Goal: Task Accomplishment & Management: Use online tool/utility

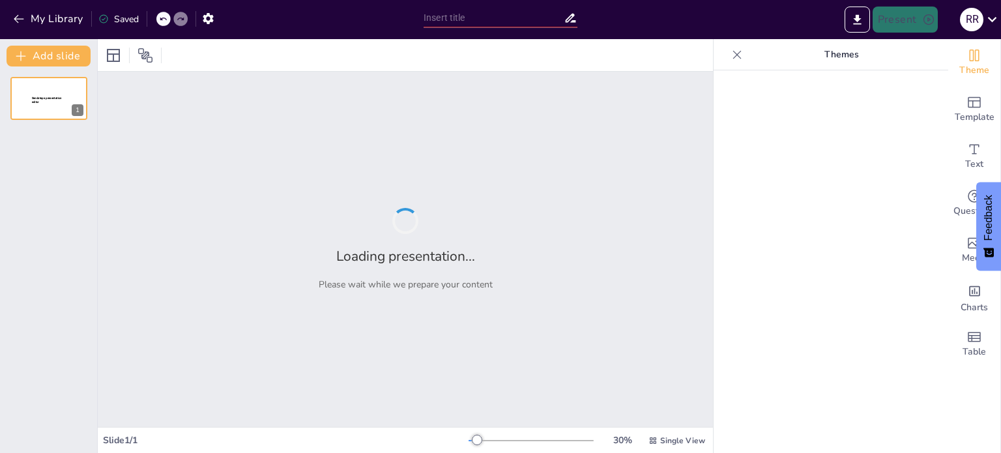
type input "Desarrollo de un Plan de Negocio para la Importación de Productos de Higiene Fe…"
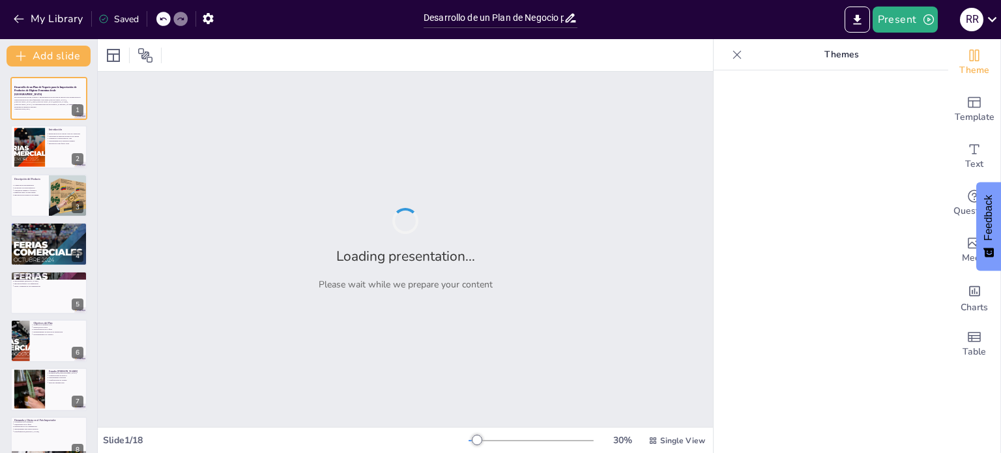
checkbox input "true"
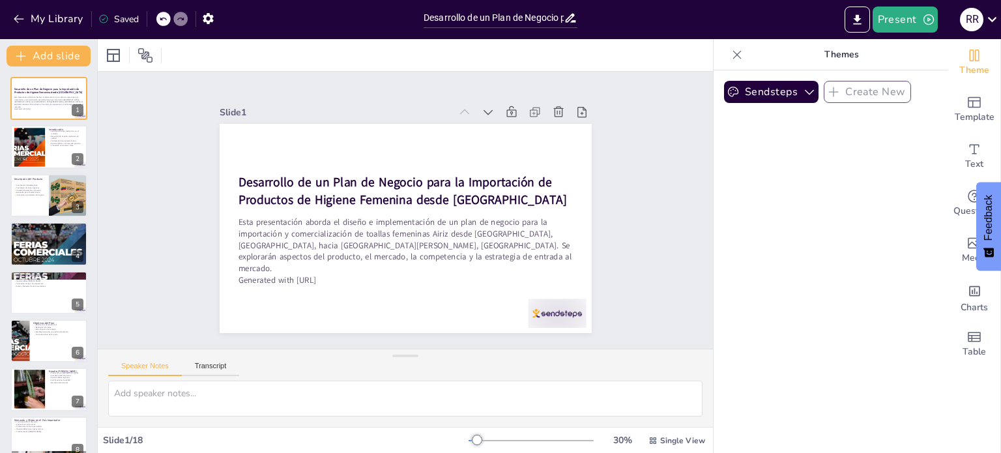
checkbox input "true"
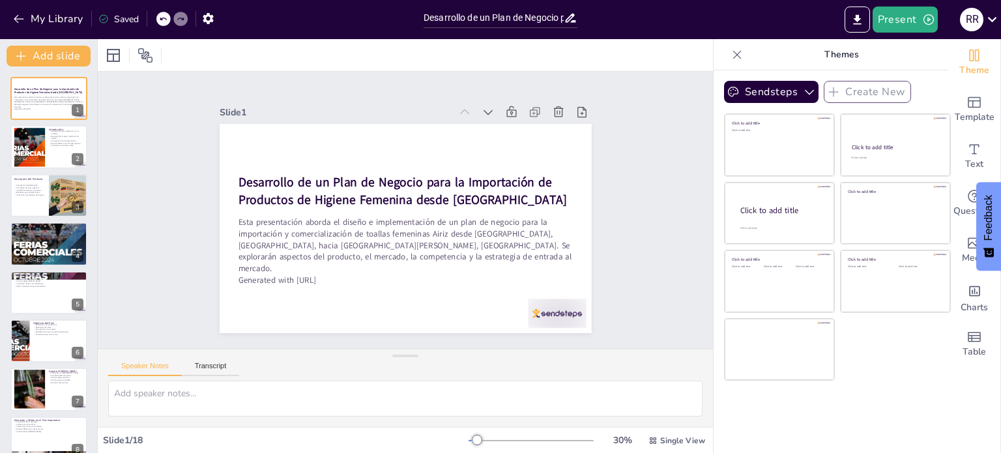
checkbox input "true"
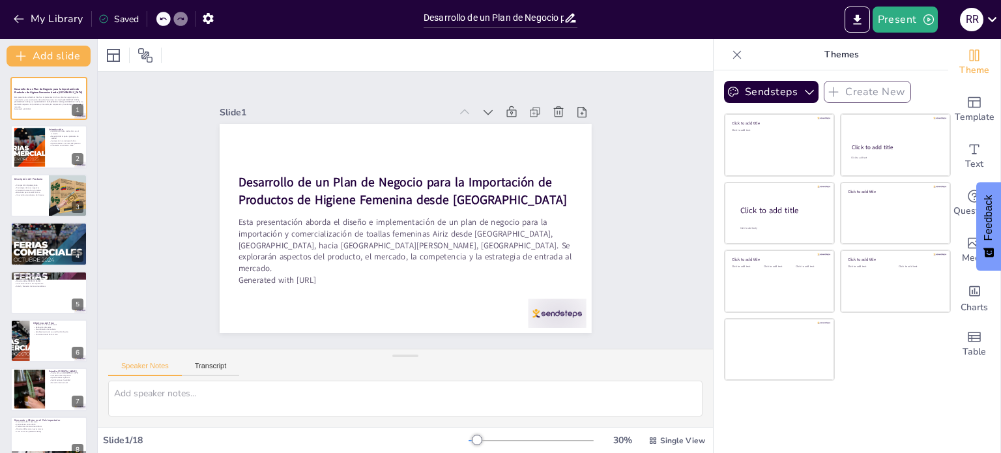
checkbox input "true"
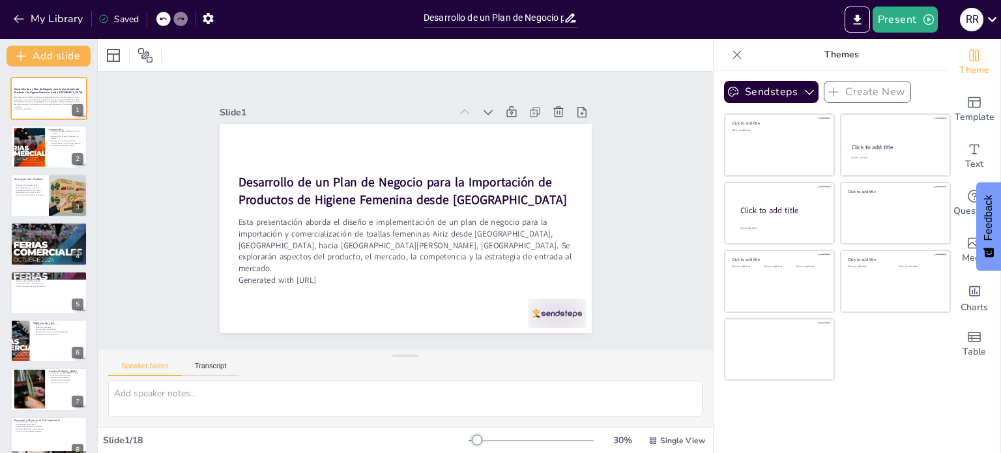
checkbox input "true"
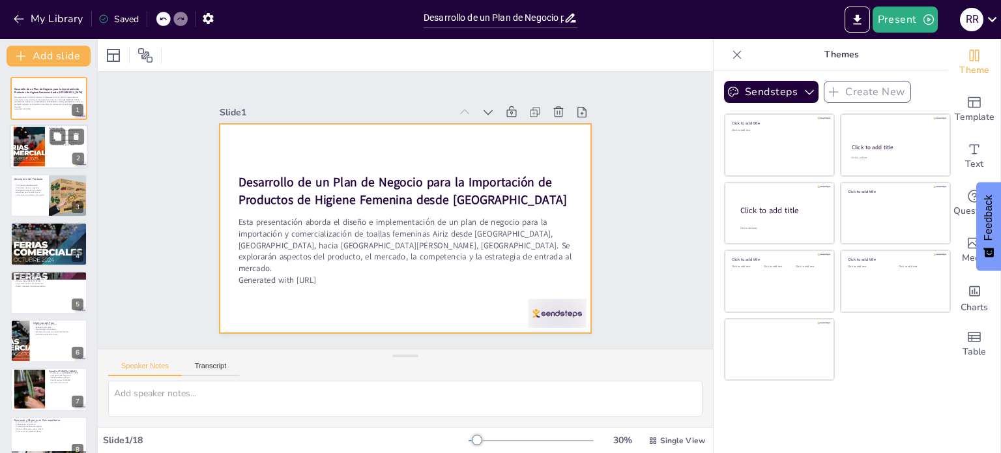
checkbox input "true"
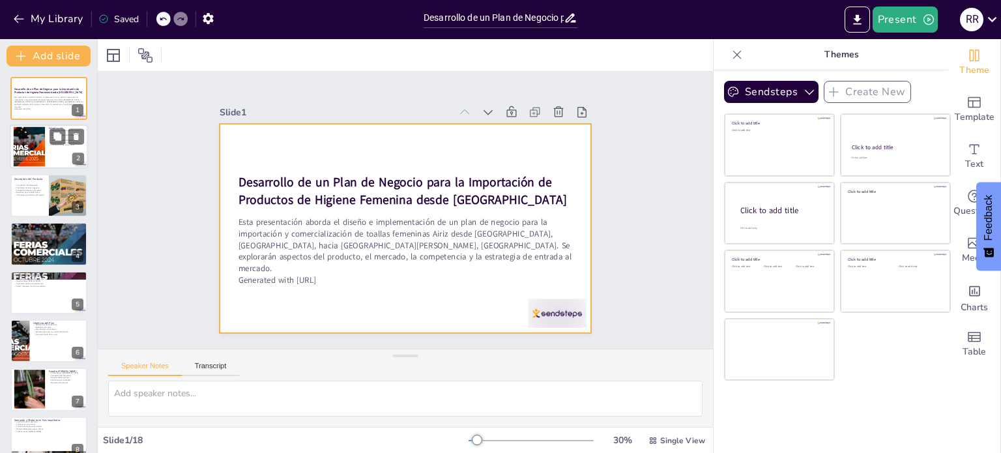
checkbox input "true"
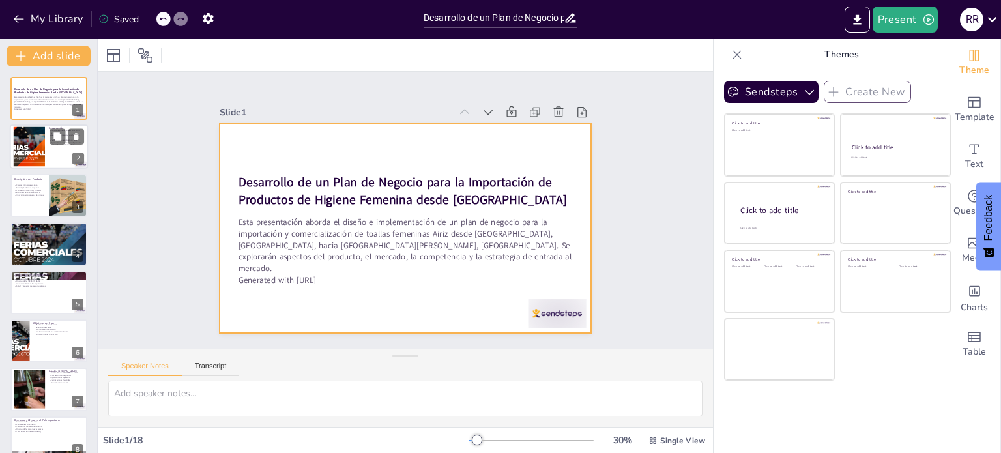
checkbox input "true"
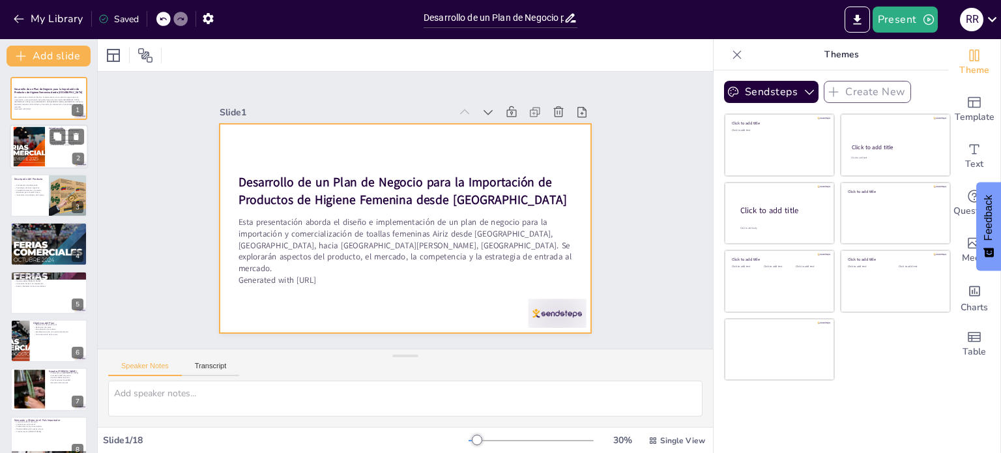
checkbox input "true"
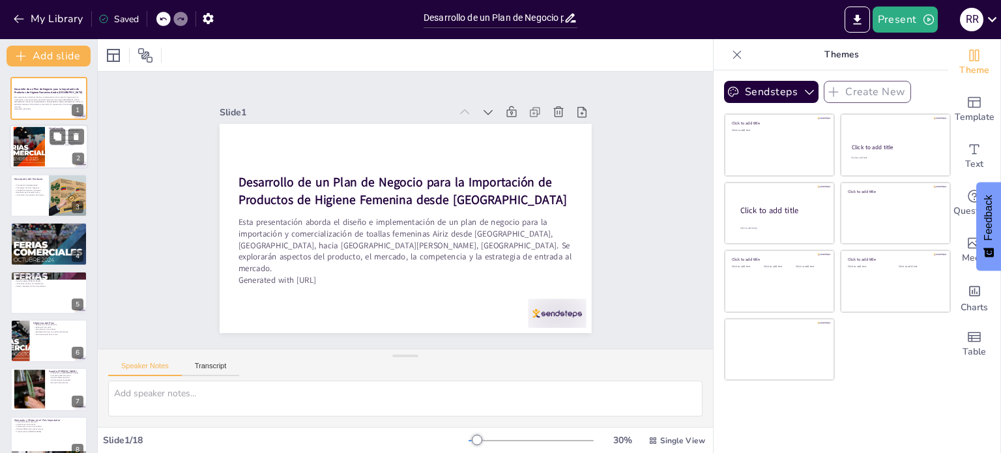
checkbox input "true"
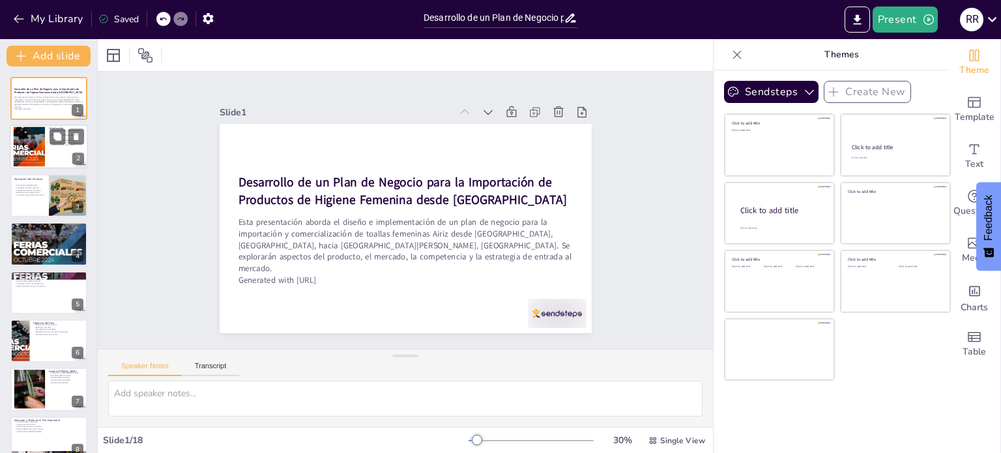
checkbox input "true"
click at [45, 153] on div at bounding box center [49, 147] width 78 height 44
type textarea "Lor ipsumdo Sitam consectetur adi elitse doeiusmodt inc utlabore e do magnaaliq…"
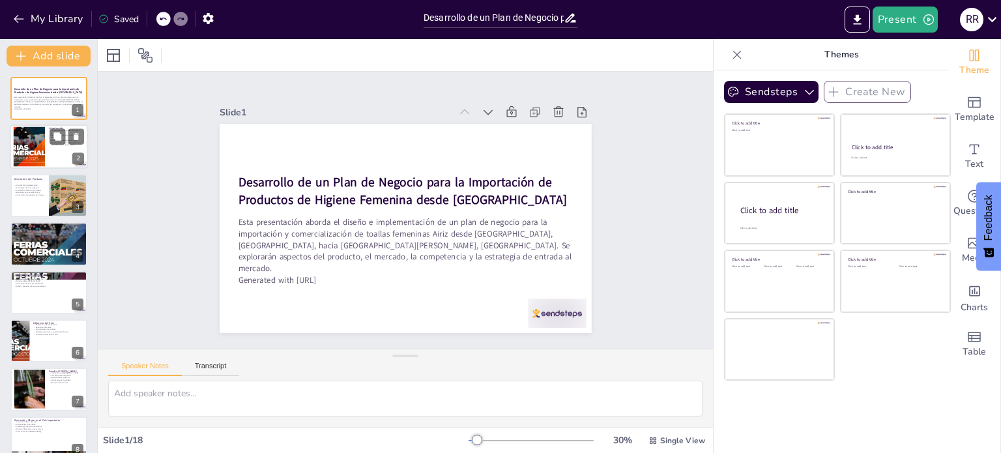
checkbox input "true"
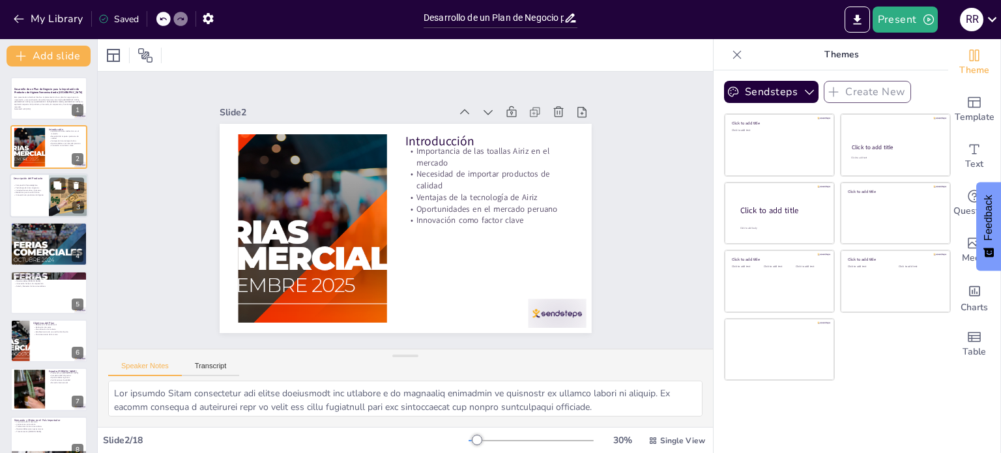
checkbox input "true"
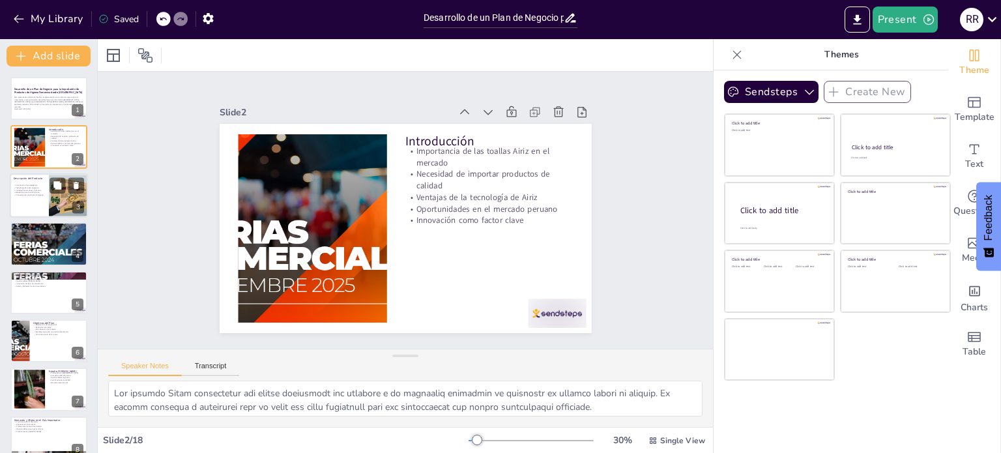
checkbox input "true"
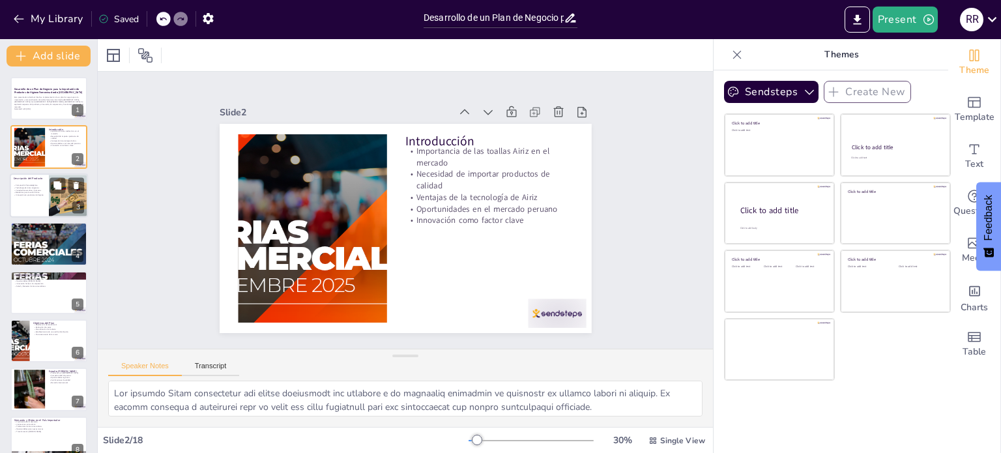
checkbox input "true"
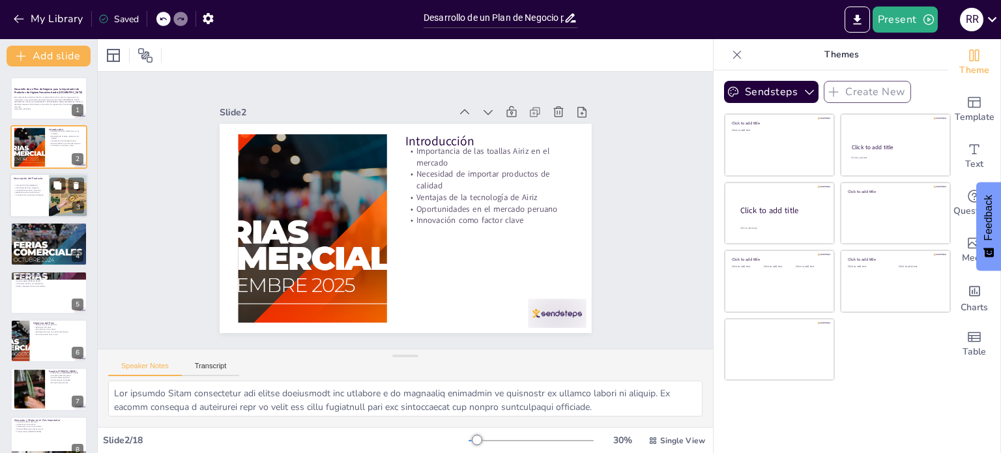
checkbox input "true"
click at [43, 177] on p "Descripción del Producto" at bounding box center [29, 179] width 31 height 4
type textarea "Lo ipsumdolors ametconsectetu ad eli seddoei Tempo in utlaboreetd magn aliqua e…"
checkbox input "true"
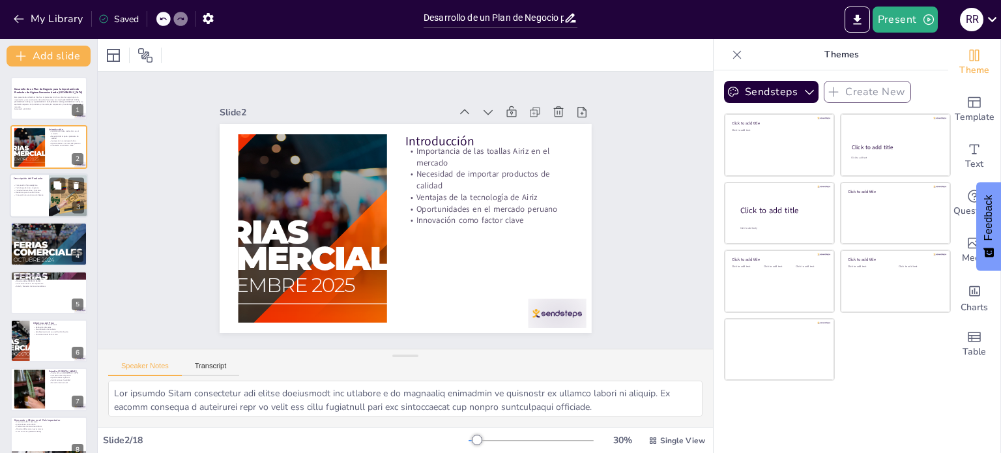
checkbox input "true"
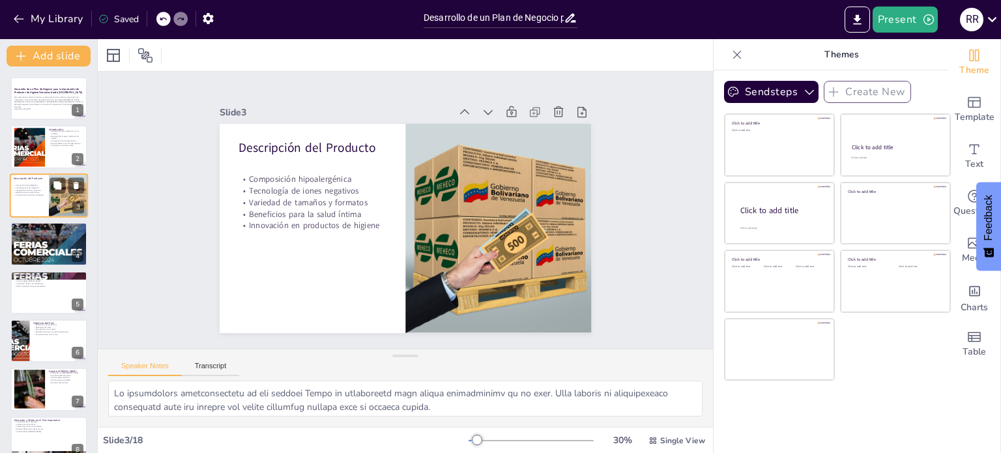
checkbox input "true"
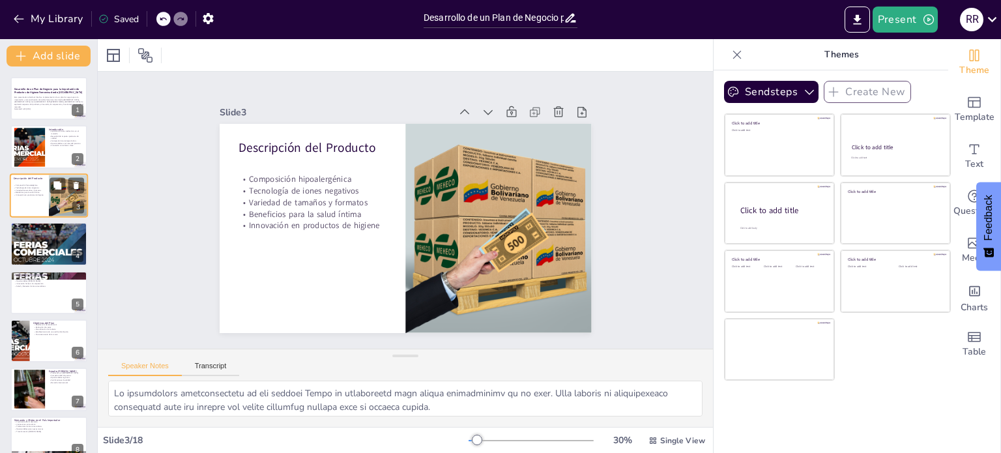
checkbox input "true"
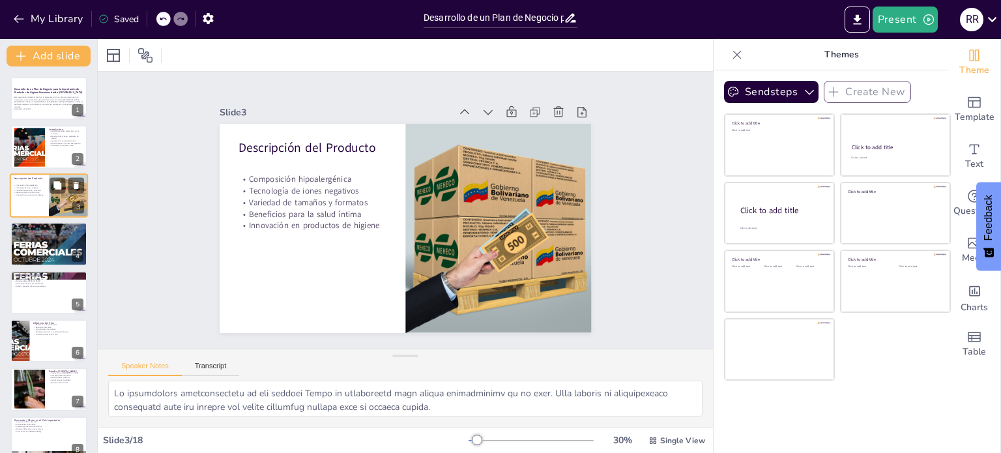
checkbox input "true"
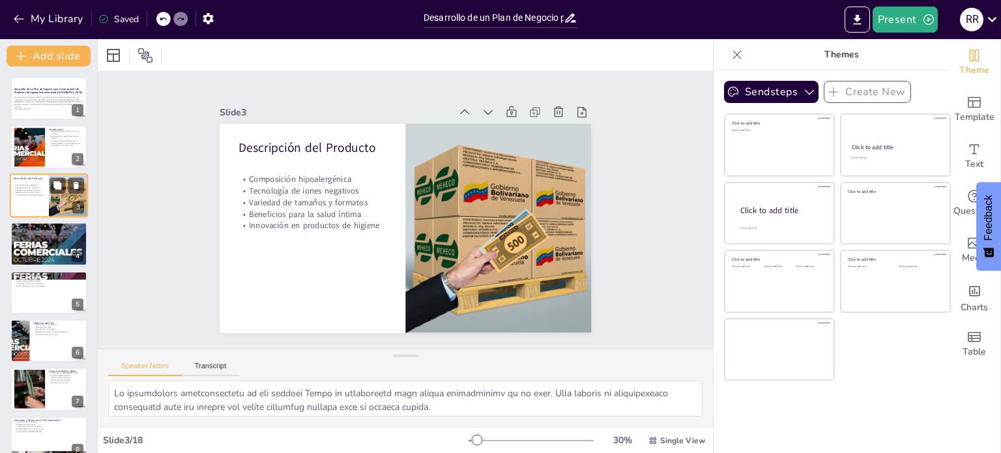
checkbox input "true"
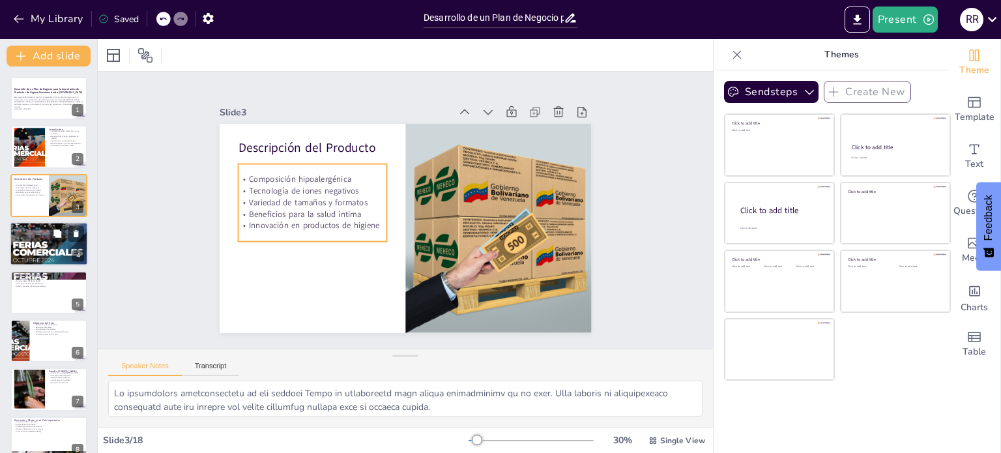
checkbox input "true"
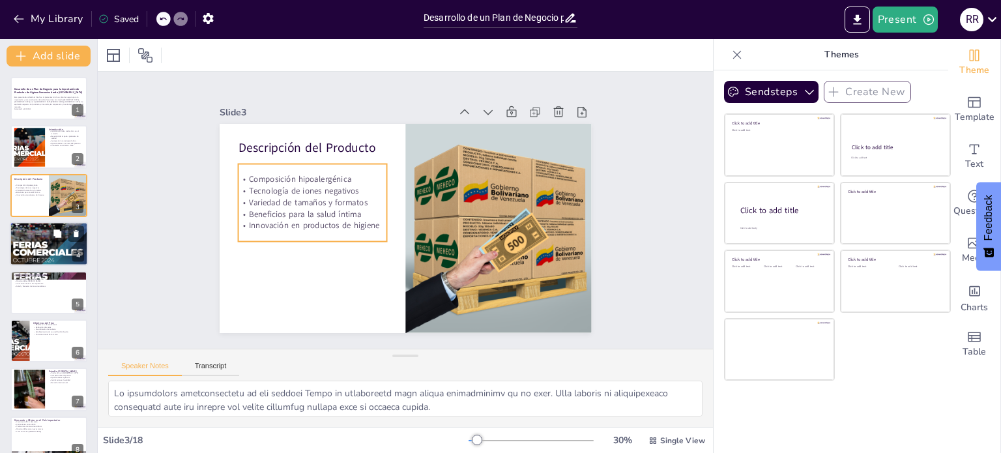
checkbox input "true"
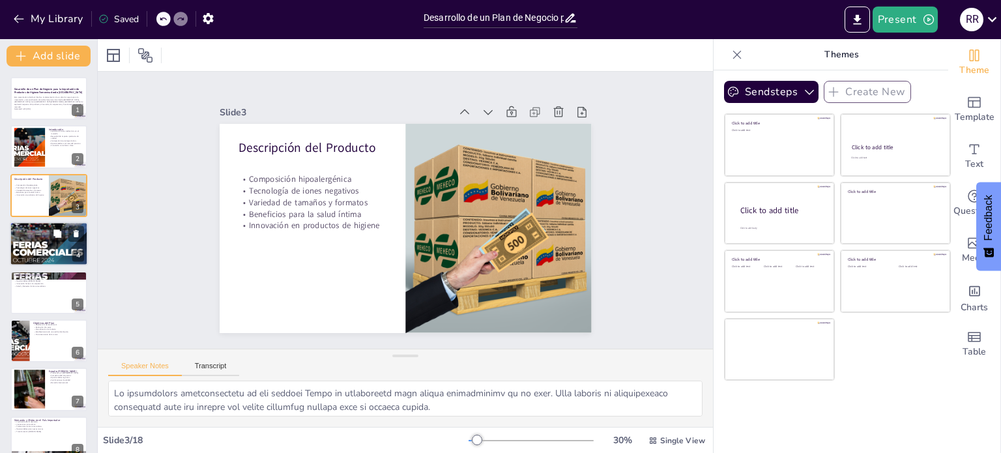
checkbox input "true"
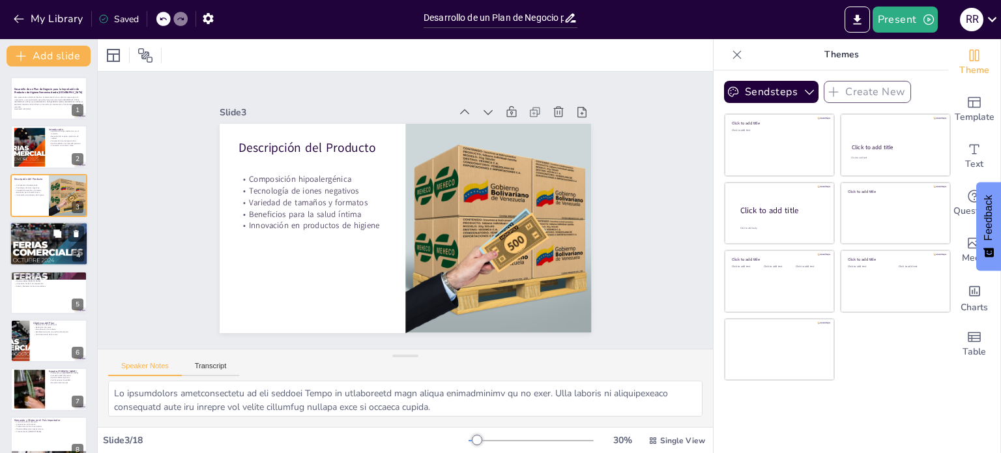
checkbox input "true"
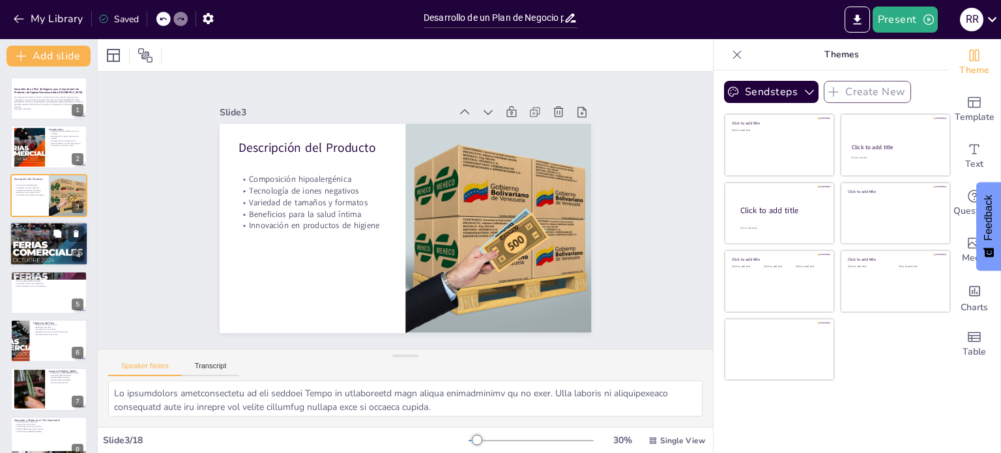
checkbox input "true"
click at [29, 237] on p "Innovación en la composición" at bounding box center [49, 237] width 70 height 3
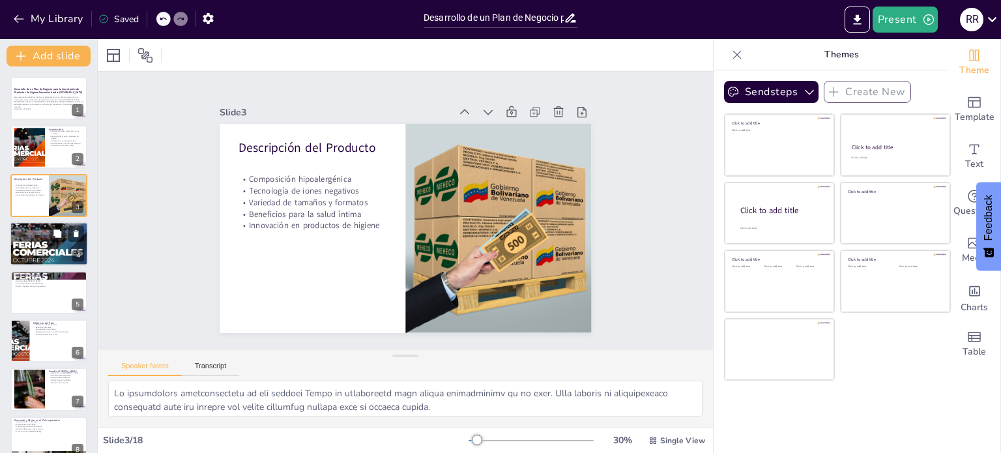
type textarea "La elección de algodón puro en la capa superior es fundamental para proporciona…"
checkbox input "true"
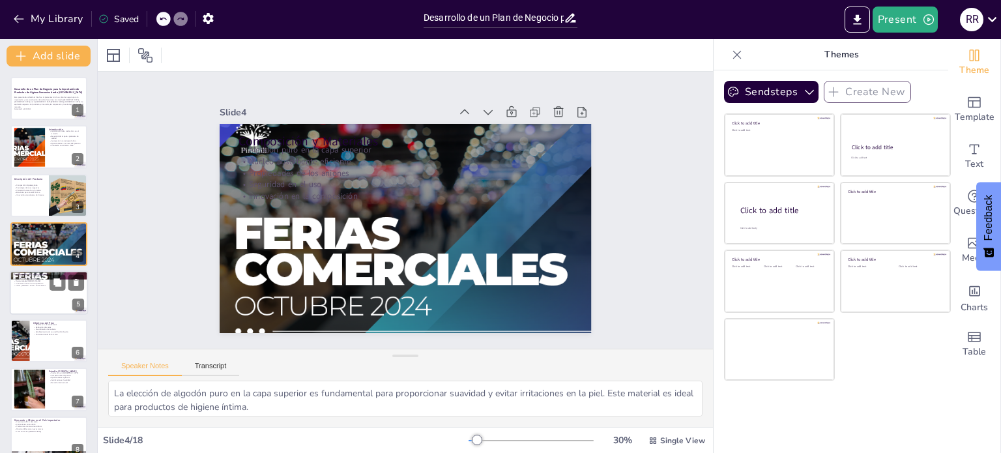
checkbox input "true"
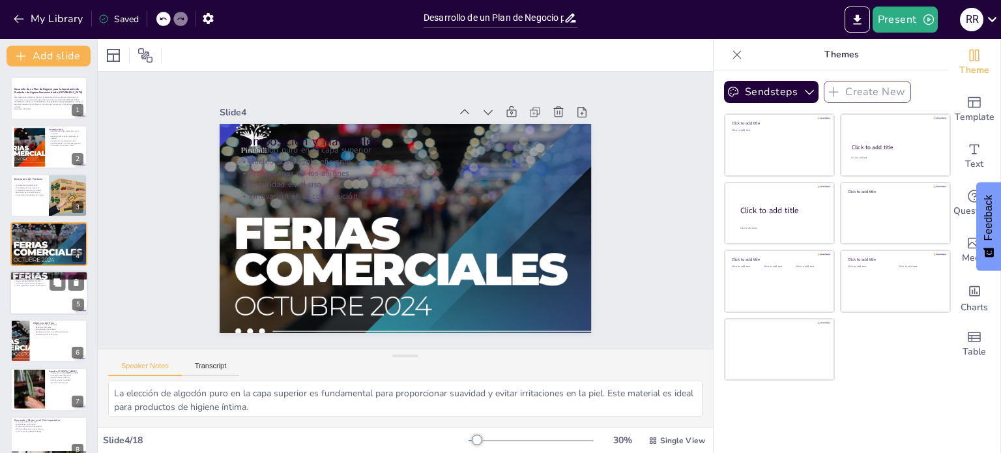
checkbox input "true"
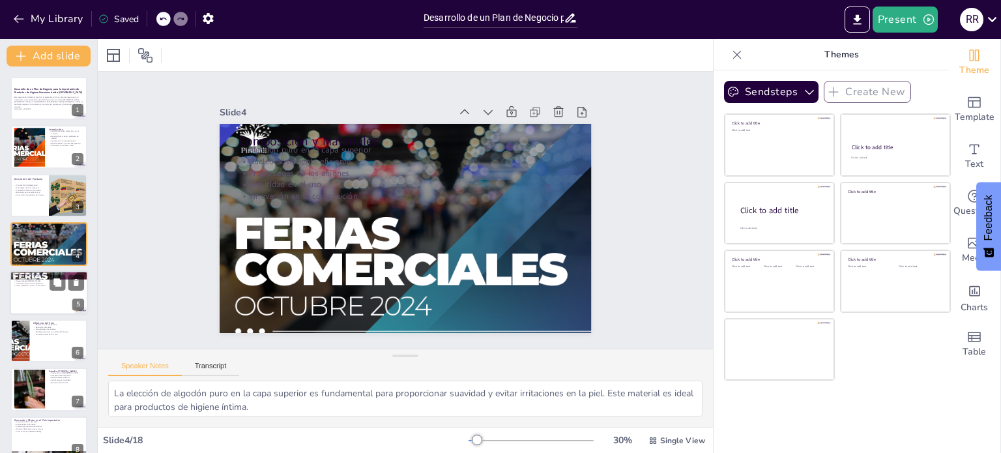
checkbox input "true"
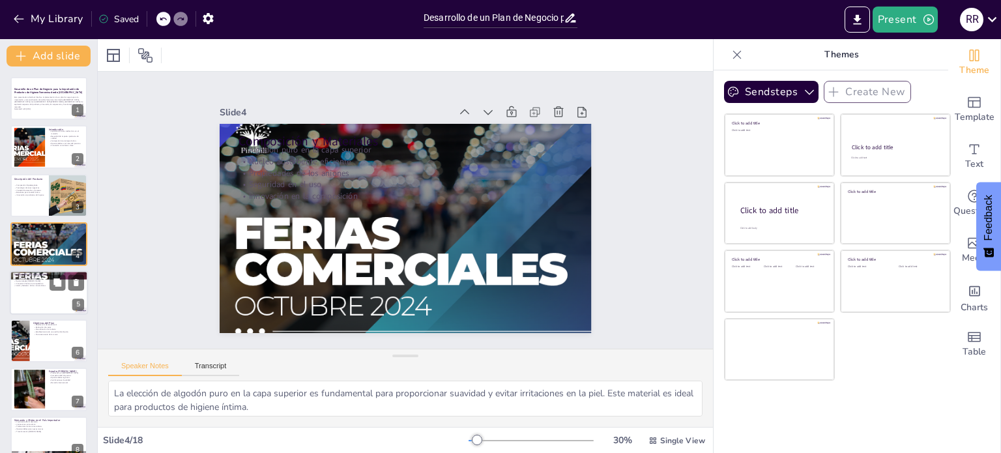
checkbox input "true"
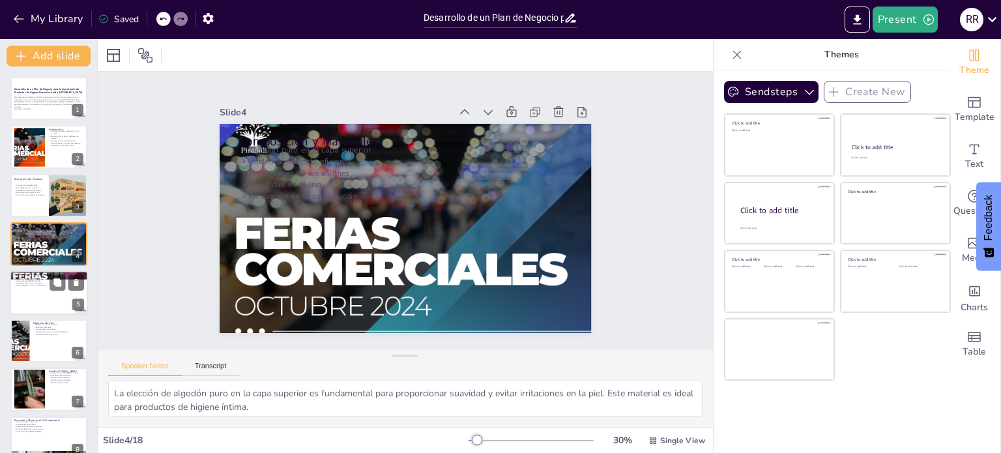
click at [33, 278] on p "Competitividad de precios" at bounding box center [49, 278] width 70 height 3
type textarea "Lo ipsumdo sitametconse ad el seddoei tempori utlaboreet dol magnaaliqua enimad…"
checkbox input "true"
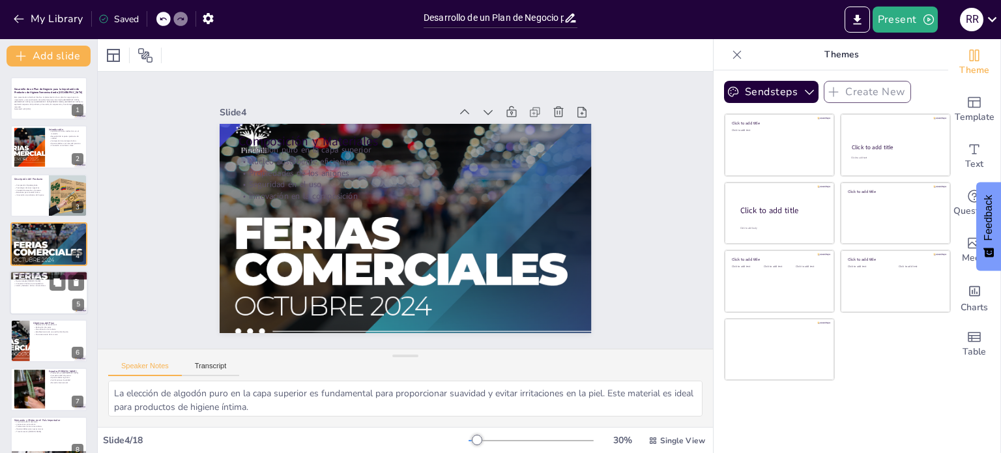
checkbox input "true"
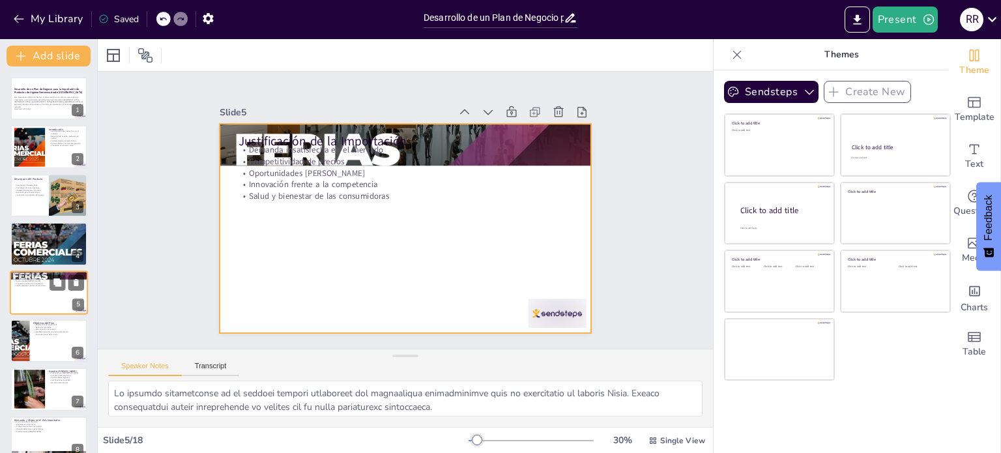
scroll to position [33, 0]
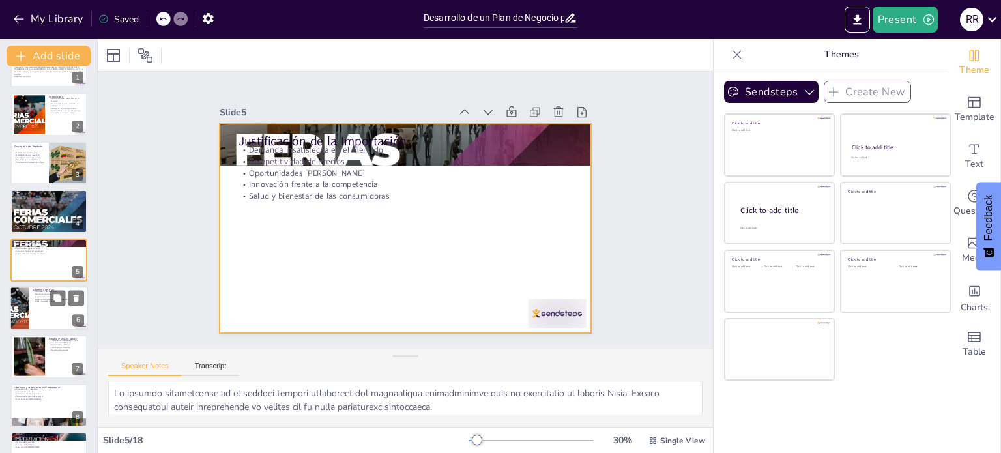
checkbox input "true"
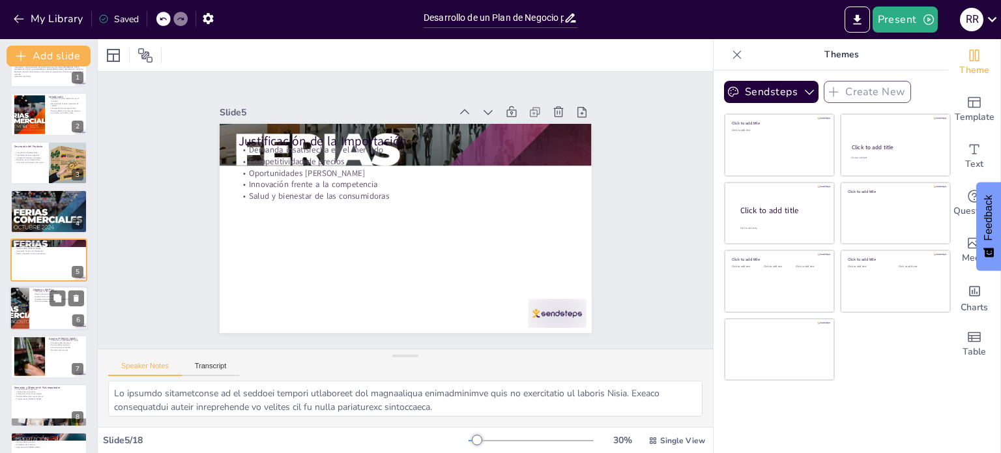
checkbox input "true"
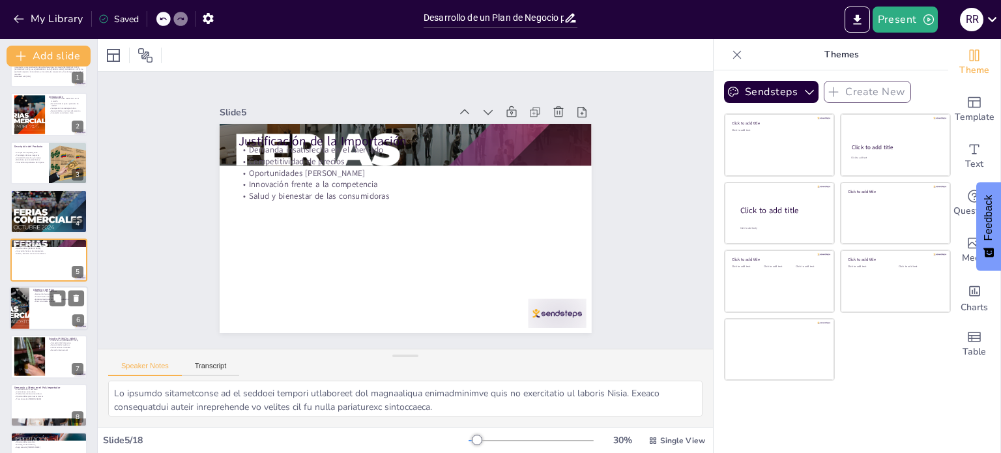
checkbox input "true"
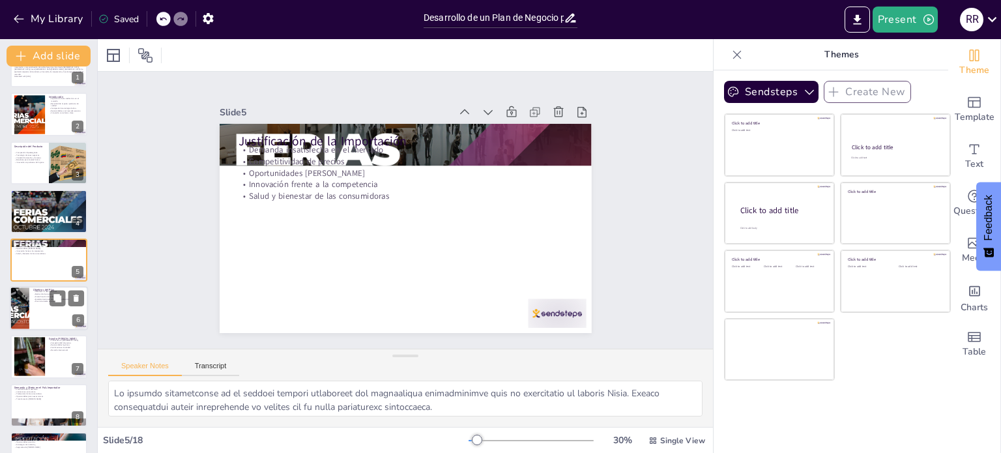
checkbox input "true"
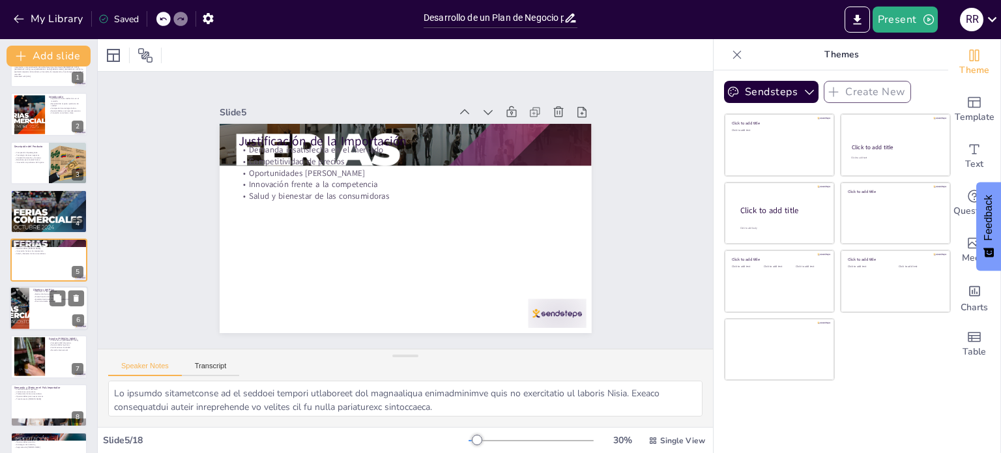
checkbox input "true"
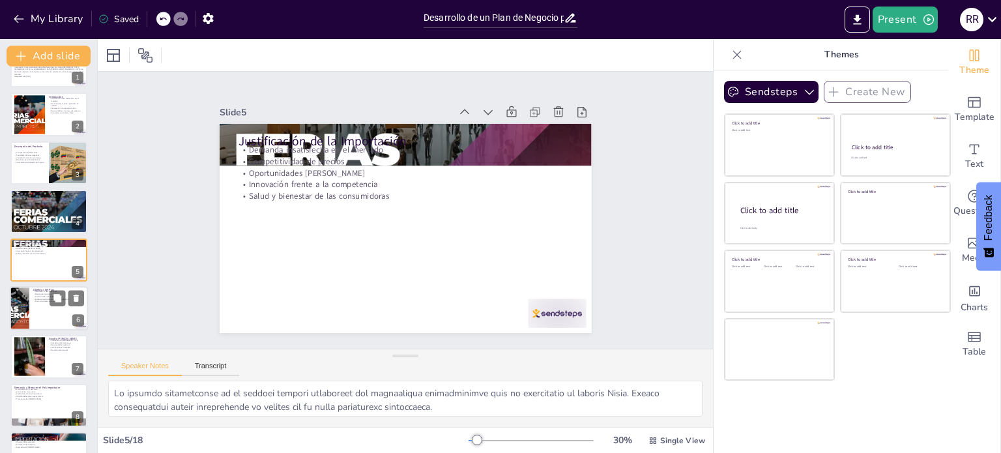
click at [34, 300] on p "Posicionamiento de la marca" at bounding box center [58, 301] width 51 height 3
type textarea "Satisfacer la demanda local de productos de higiene femenina es un objetivo pri…"
checkbox input "true"
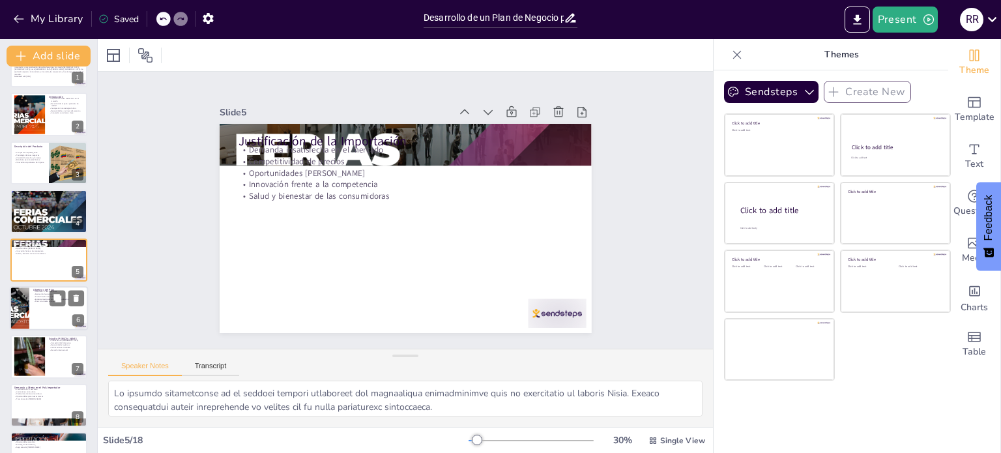
checkbox input "true"
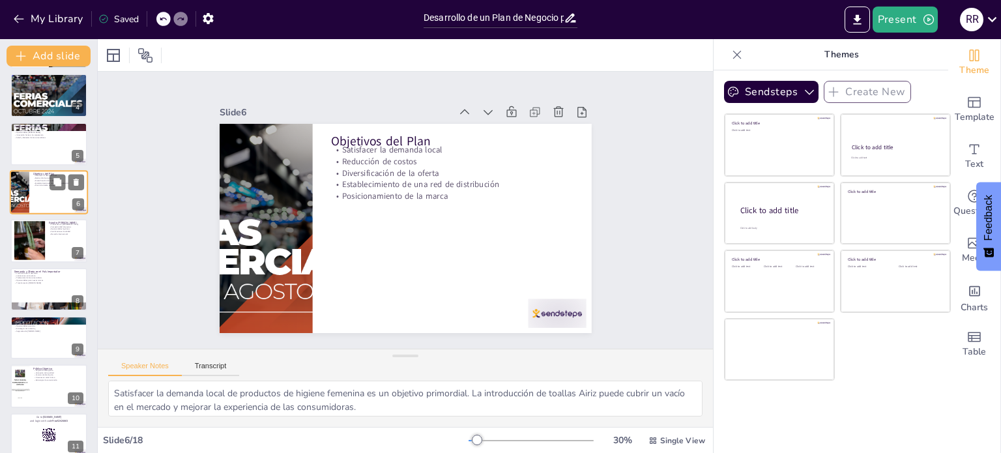
checkbox input "true"
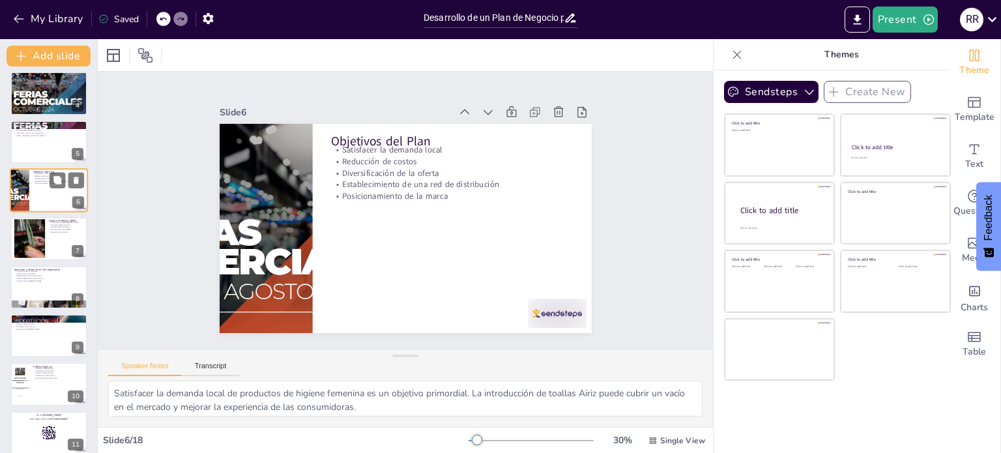
click at [34, 300] on div at bounding box center [48, 305] width 77 height 100
type textarea "El crecimiento de la demanda de productos de higiene femenina en [GEOGRAPHIC_DA…"
checkbox input "true"
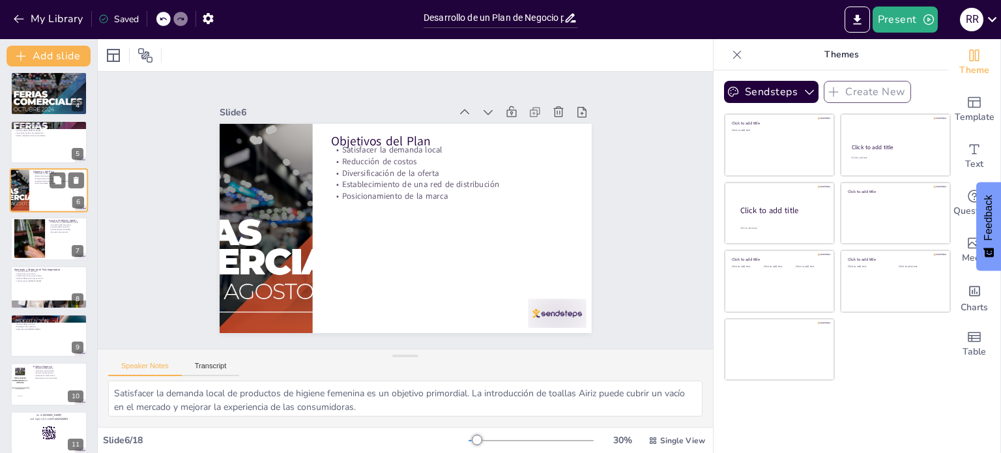
checkbox input "true"
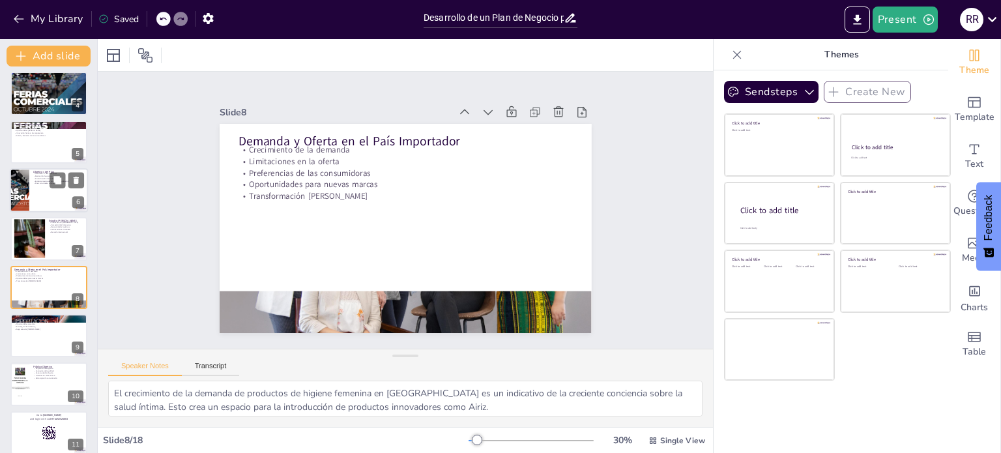
scroll to position [178, 0]
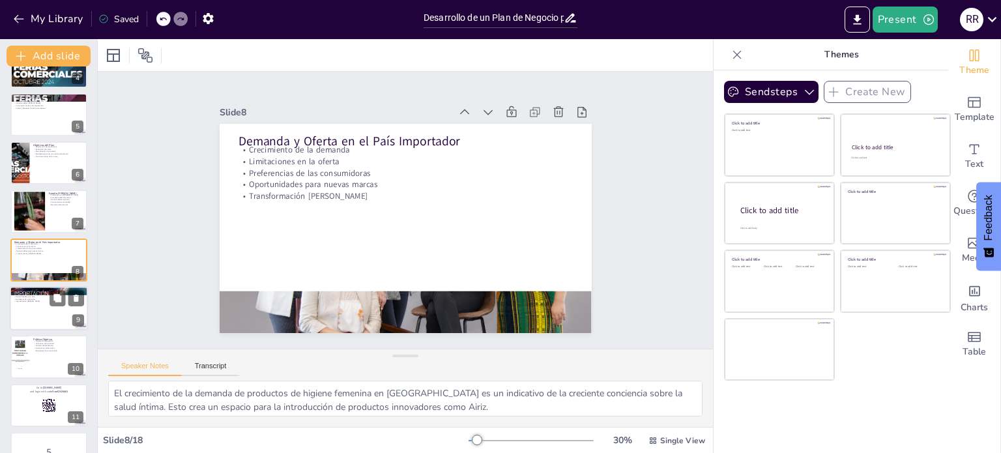
checkbox input "true"
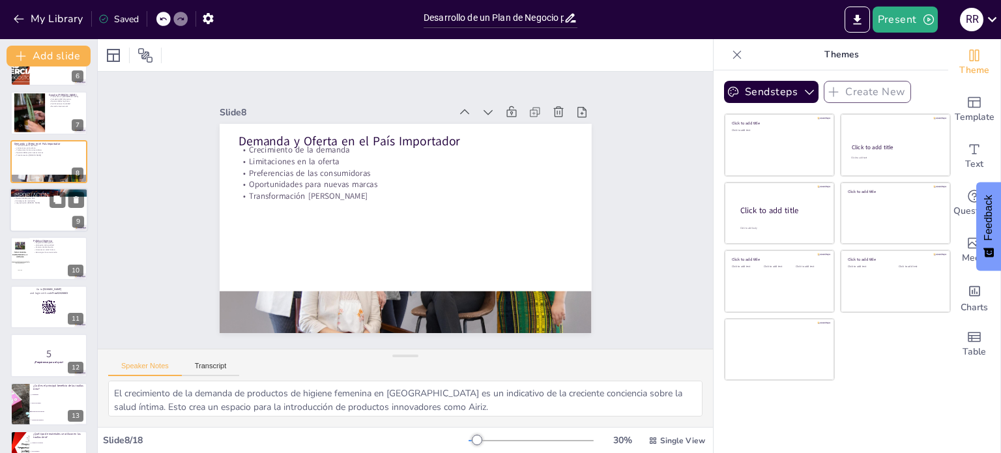
checkbox input "true"
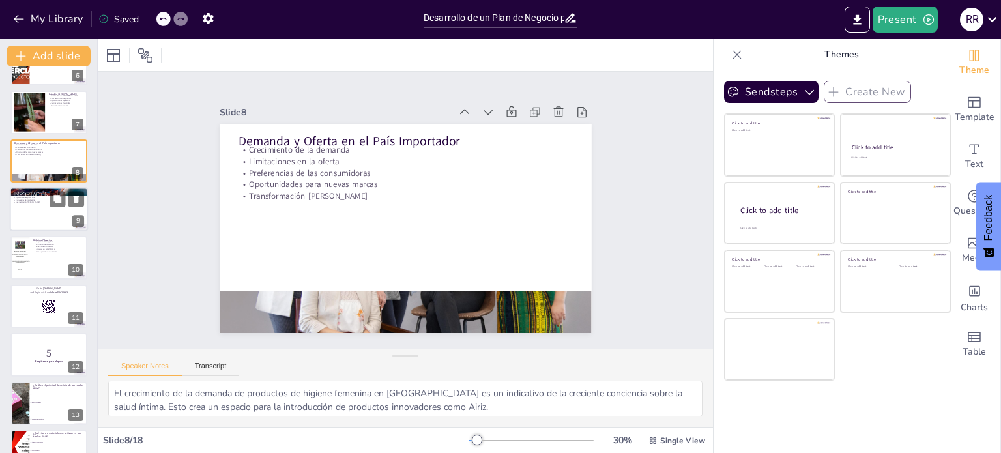
click at [35, 323] on div at bounding box center [48, 306] width 77 height 43
checkbox input "true"
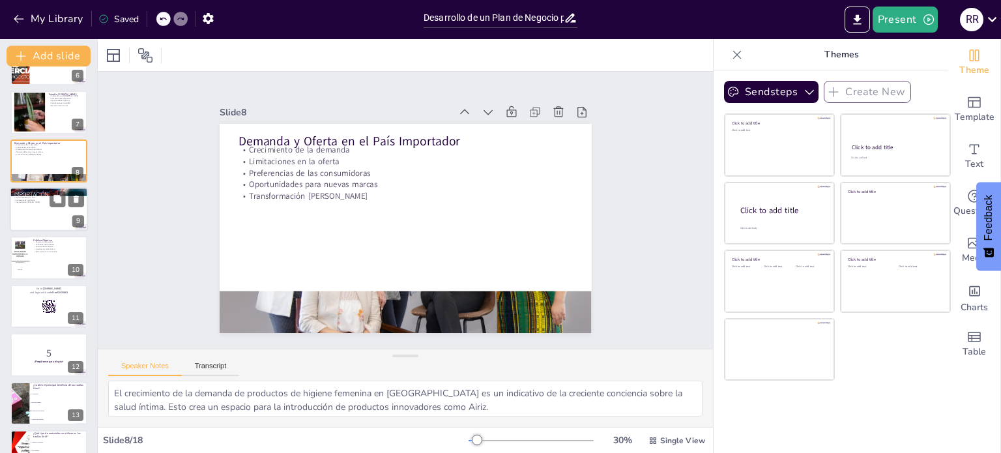
checkbox input "true"
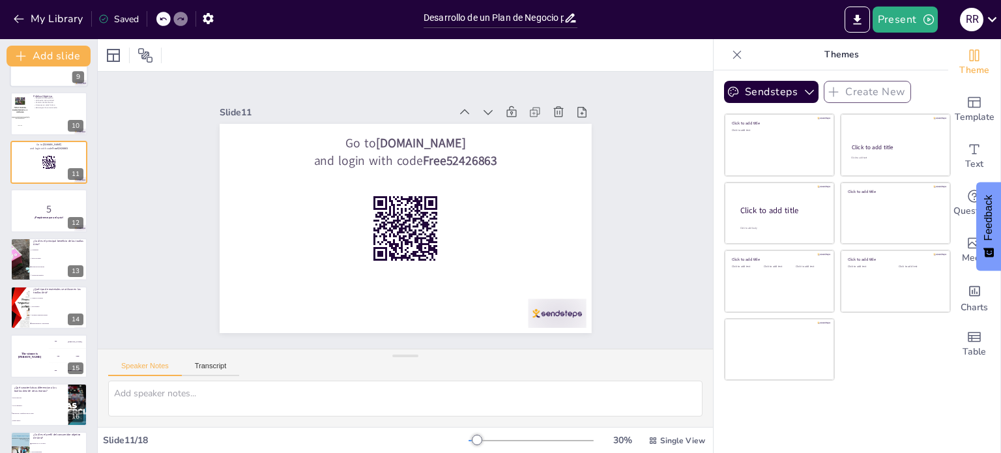
click at [35, 323] on span "Hipoalergénicos y absorbentes" at bounding box center [59, 323] width 55 height 1
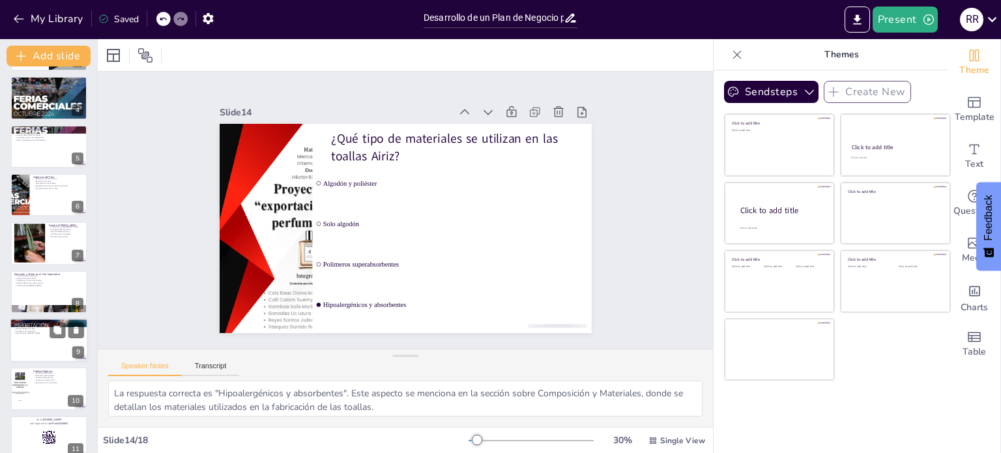
scroll to position [0, 0]
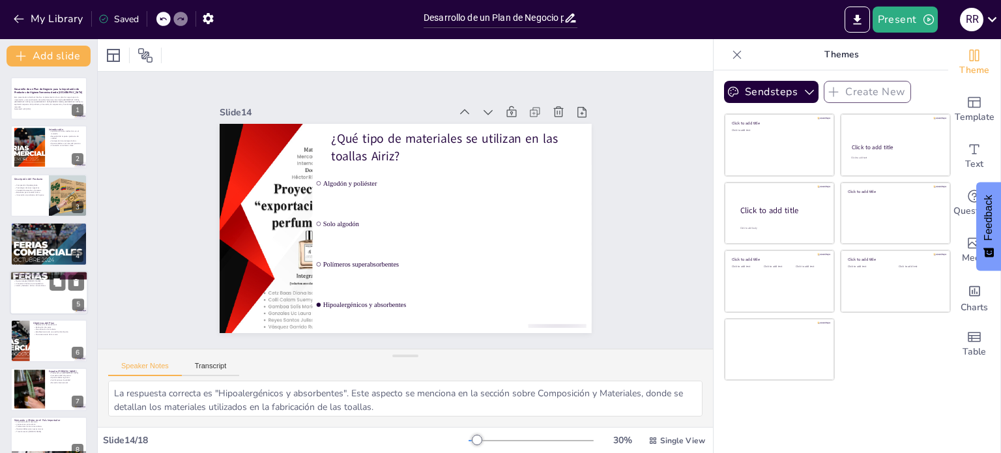
click at [36, 296] on div at bounding box center [49, 292] width 78 height 44
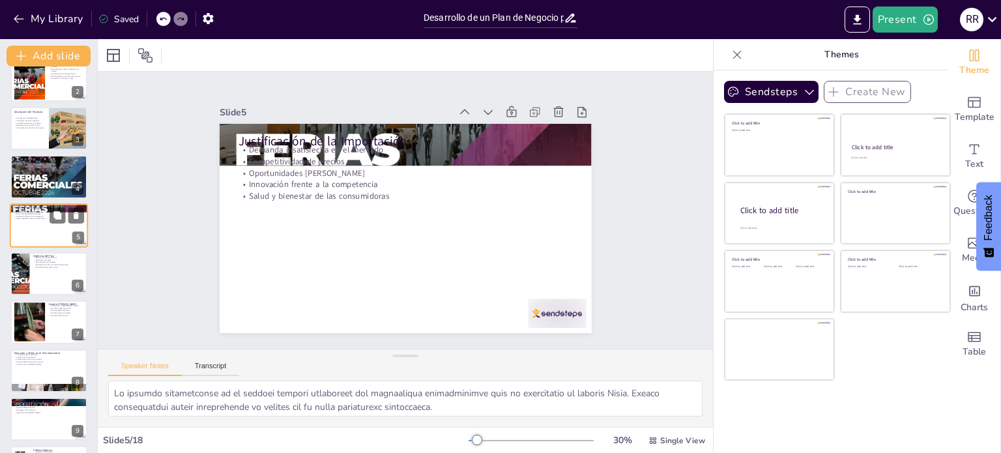
scroll to position [68, 0]
click at [36, 296] on div "Desarrollo de un Plan de Negocio para la Importación de Productos de Higiene Fe…" at bounding box center [48, 442] width 97 height 867
click at [36, 318] on div at bounding box center [28, 322] width 59 height 40
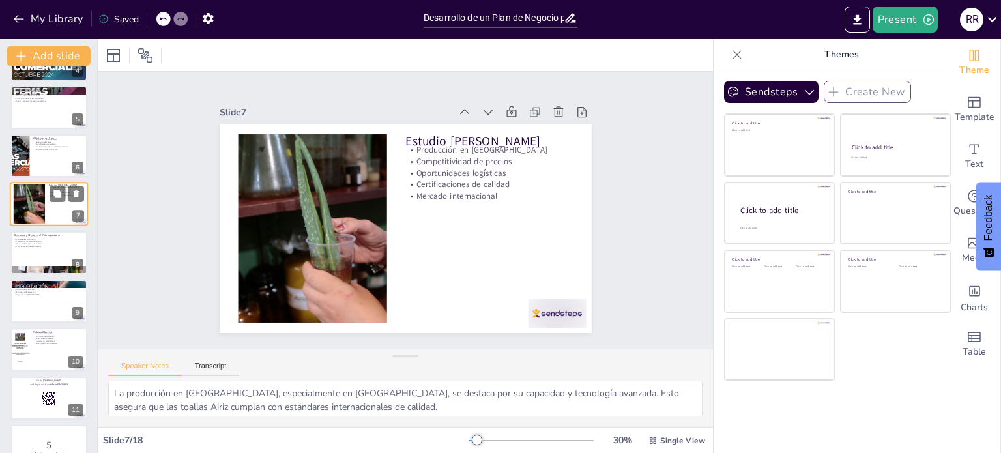
scroll to position [186, 0]
